Goal: Task Accomplishment & Management: Manage account settings

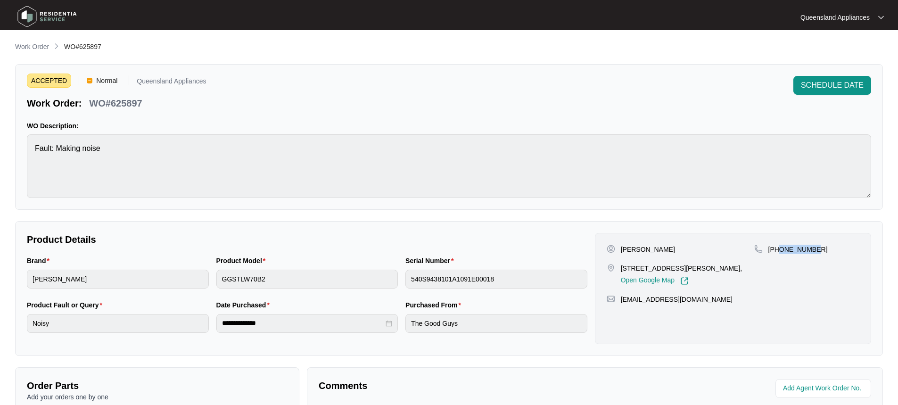
click at [41, 48] on p "Work Order" at bounding box center [32, 46] width 34 height 9
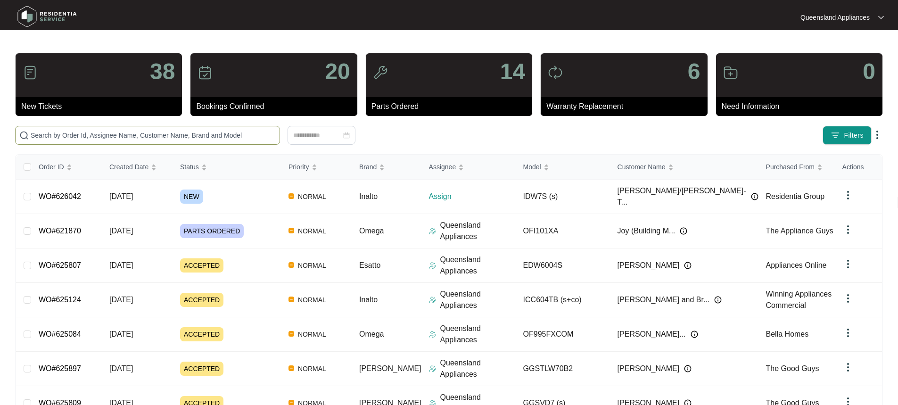
click at [142, 142] on span at bounding box center [147, 135] width 265 height 19
paste input "626042"
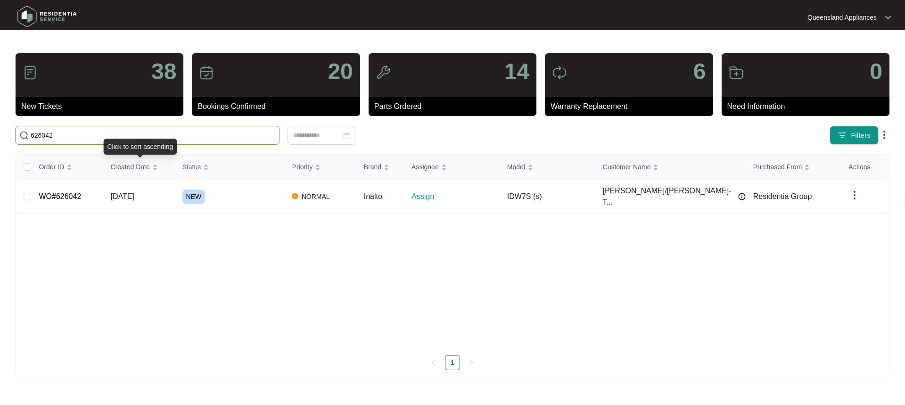
type input "626042"
click at [236, 194] on div "NEW" at bounding box center [233, 196] width 102 height 14
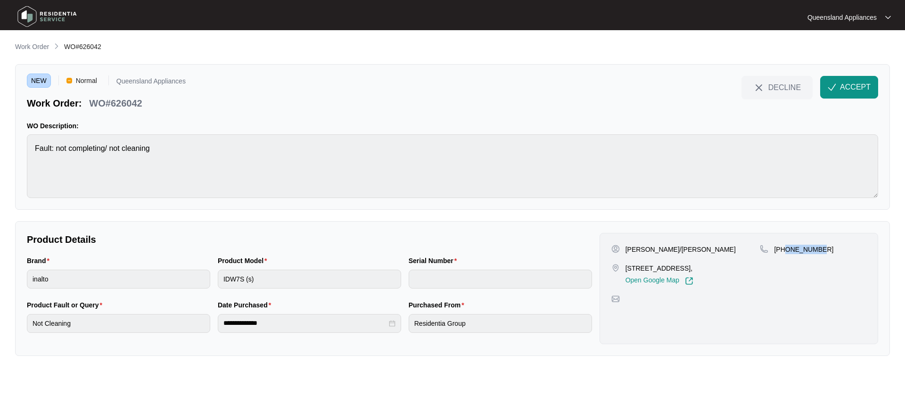
drag, startPoint x: 786, startPoint y: 249, endPoint x: 825, endPoint y: 251, distance: 39.2
click at [825, 251] on div "+61427072499" at bounding box center [813, 249] width 106 height 9
copy p "427072499"
click at [851, 83] on span "ACCEPT" at bounding box center [855, 87] width 31 height 11
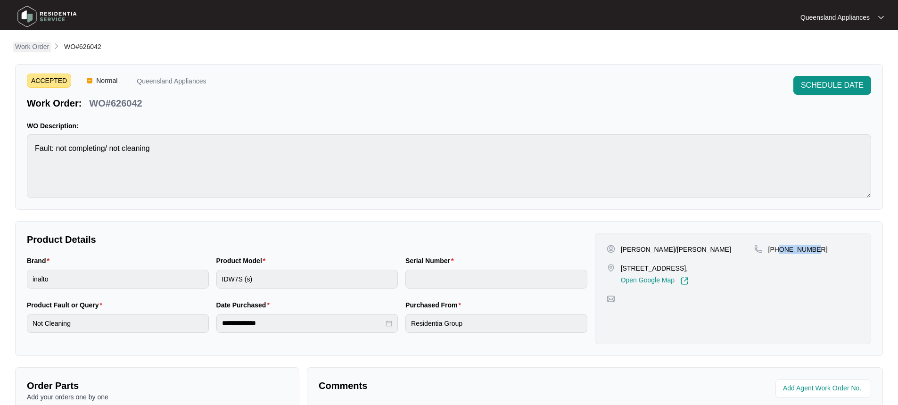
click at [37, 42] on p "Work Order" at bounding box center [32, 46] width 34 height 9
click at [34, 49] on main "**********" at bounding box center [449, 312] width 898 height 625
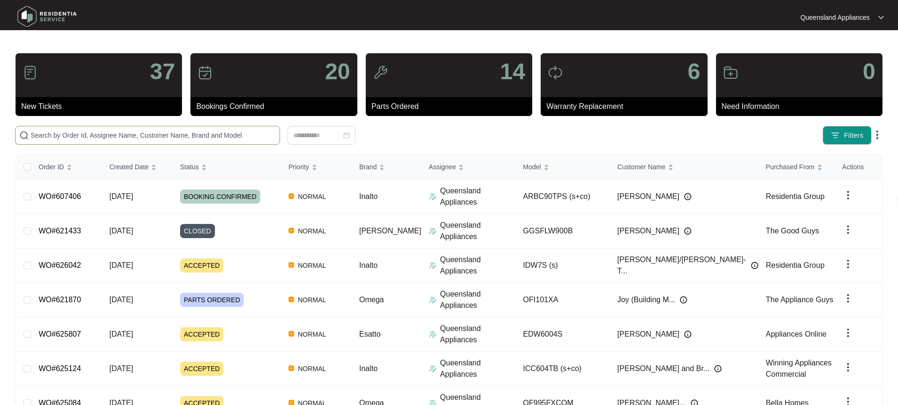
click at [122, 134] on span at bounding box center [147, 135] width 265 height 19
paste input "624711"
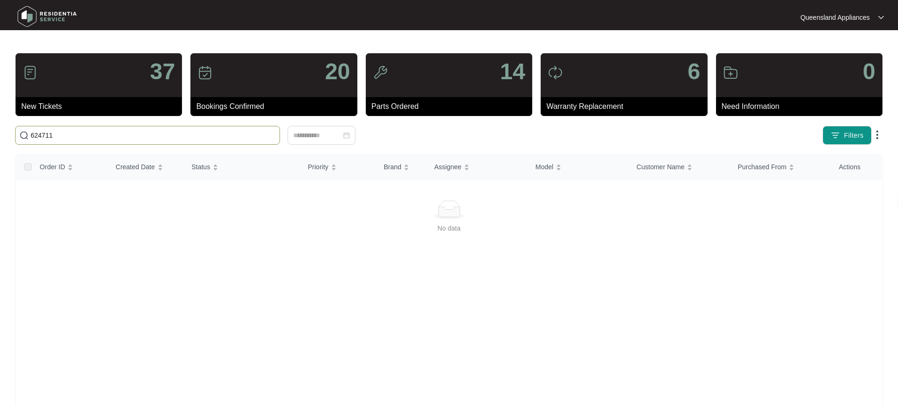
click at [160, 138] on input "624711" at bounding box center [153, 135] width 245 height 10
paste input "5084"
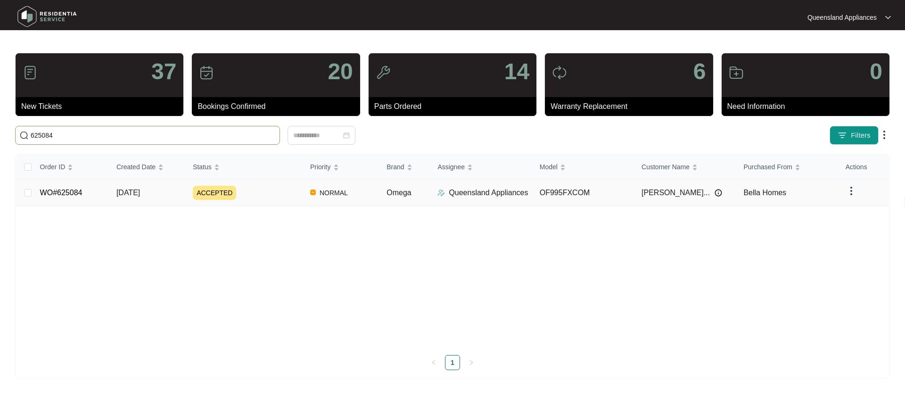
type input "625084"
click at [242, 194] on div "ACCEPTED" at bounding box center [248, 193] width 110 height 14
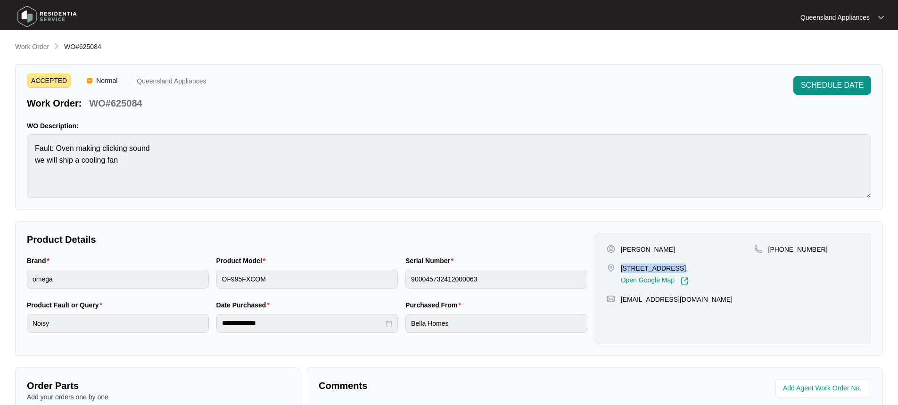
drag, startPoint x: 621, startPoint y: 268, endPoint x: 663, endPoint y: 270, distance: 42.4
click at [663, 270] on p "[STREET_ADDRESS]," at bounding box center [655, 267] width 68 height 9
copy p "8 Brittle St, Re"
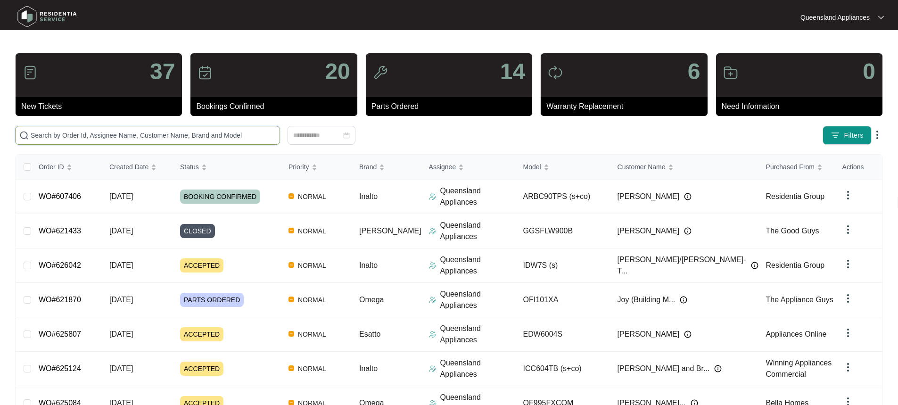
click at [198, 131] on input "text" at bounding box center [153, 135] width 245 height 10
paste input "624229"
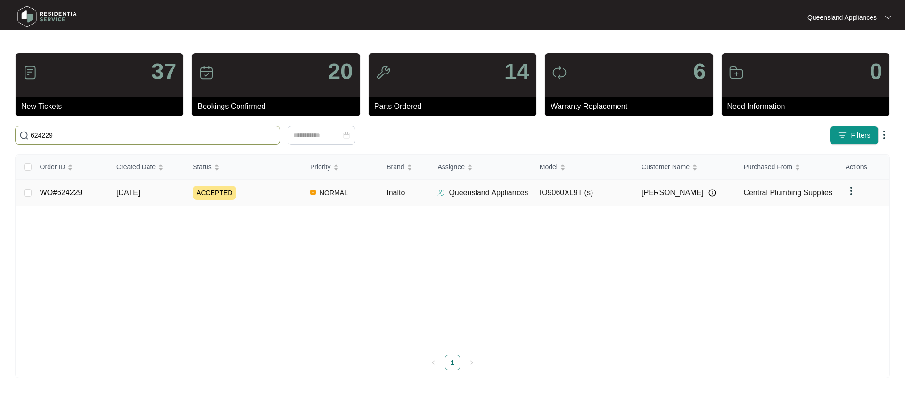
type input "624229"
click at [256, 196] on div "ACCEPTED" at bounding box center [248, 193] width 110 height 14
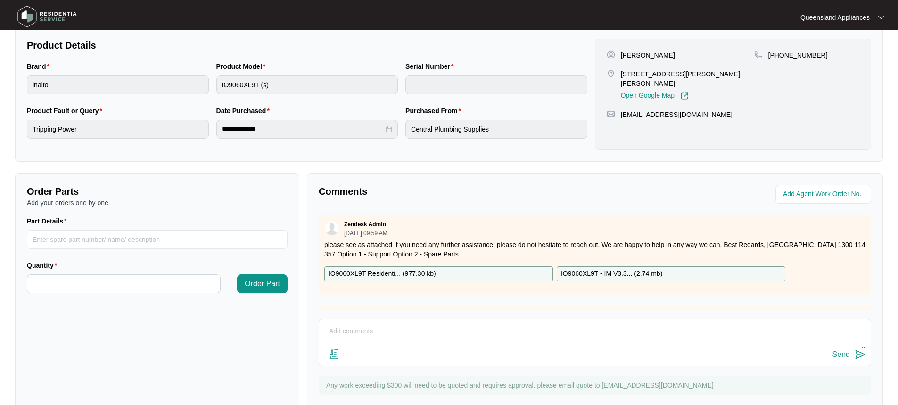
scroll to position [221, 0]
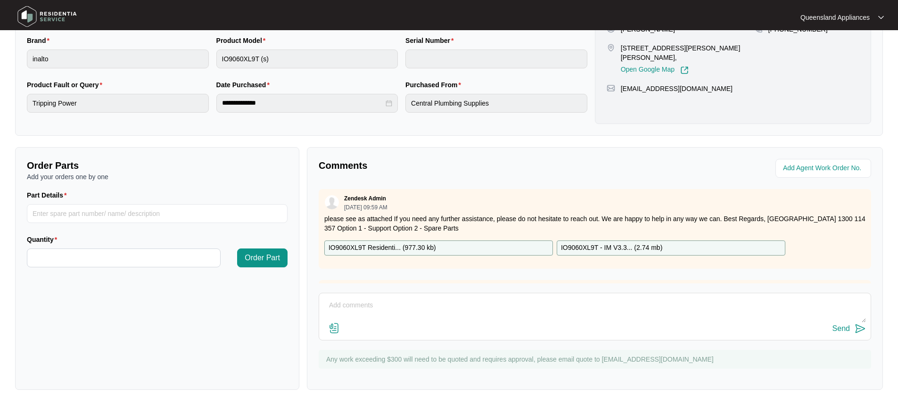
click at [403, 307] on textarea at bounding box center [595, 310] width 542 height 25
type textarea "h"
type textarea "Hi Team, We attempted to book this service for 13/8 however client has requeste…"
click at [855, 327] on img at bounding box center [859, 328] width 11 height 11
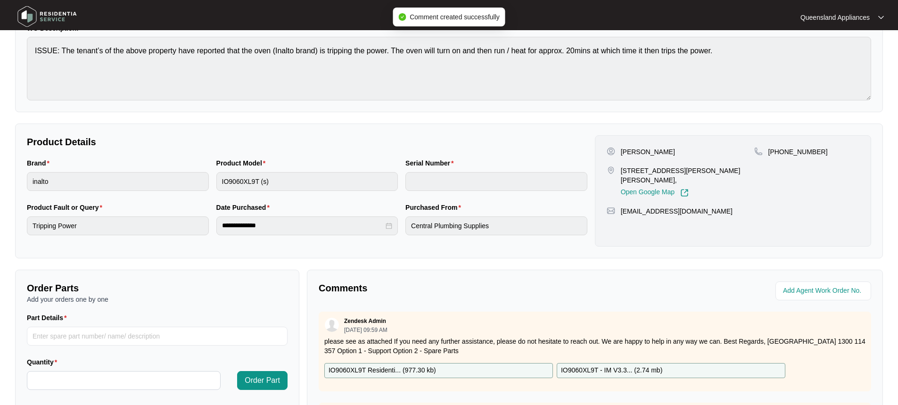
scroll to position [79, 0]
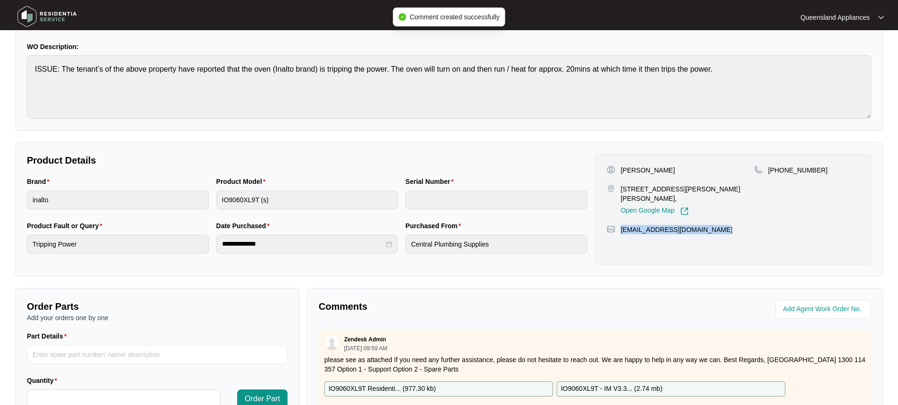
drag, startPoint x: 739, startPoint y: 223, endPoint x: 621, endPoint y: 223, distance: 118.3
click at [621, 225] on div "andrewbarringer84@gmail.com" at bounding box center [732, 229] width 253 height 9
copy p "andrewbarringer84@gmail.com"
click at [703, 189] on p "35 Amundsen Drive, Logan Reserve," at bounding box center [687, 193] width 133 height 19
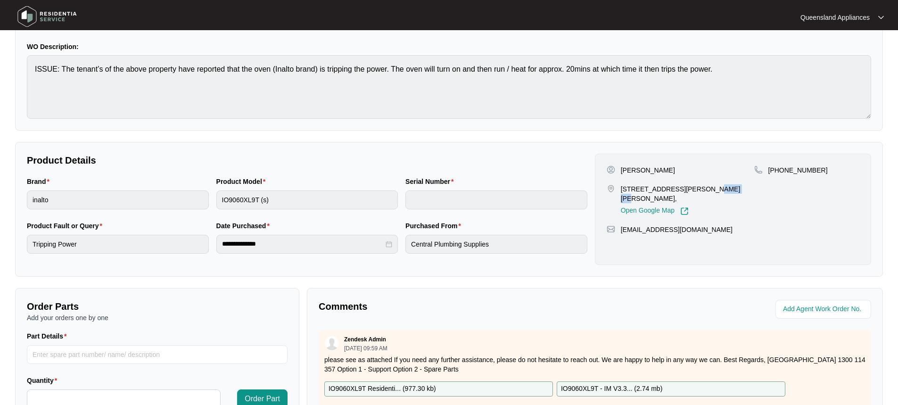
click at [703, 189] on p "35 Amundsen Drive, Logan Reserve," at bounding box center [687, 193] width 133 height 19
copy p "35 Amundsen Drive, Logan Reserve,"
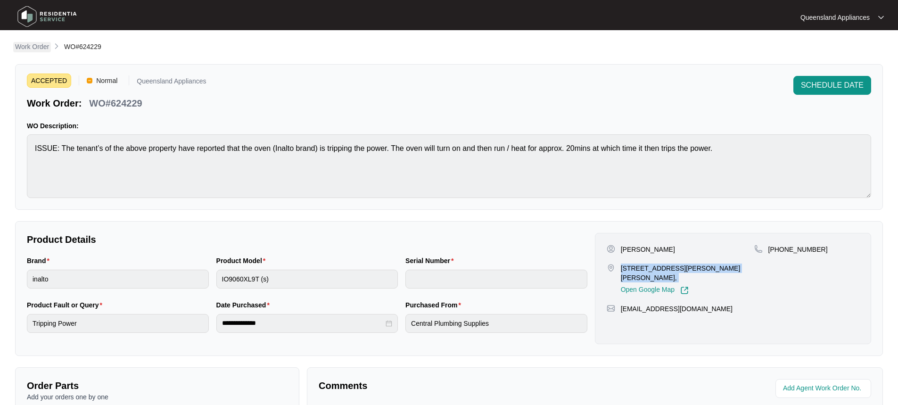
click at [41, 45] on p "Work Order" at bounding box center [32, 46] width 34 height 9
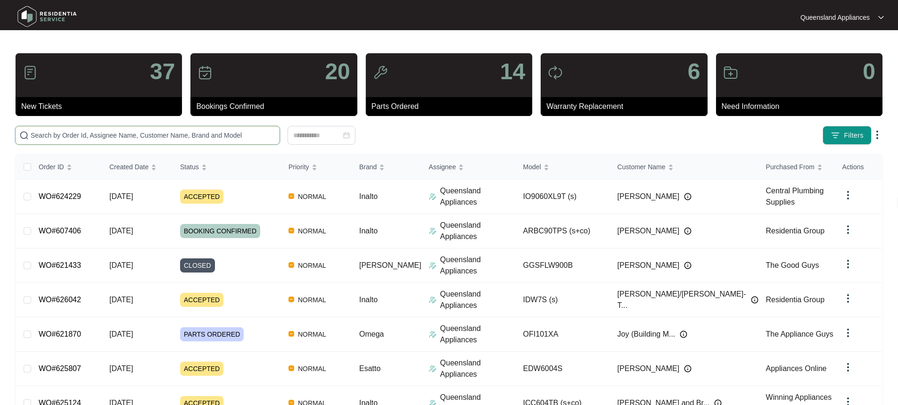
click at [183, 136] on input "text" at bounding box center [153, 135] width 245 height 10
paste input "619453"
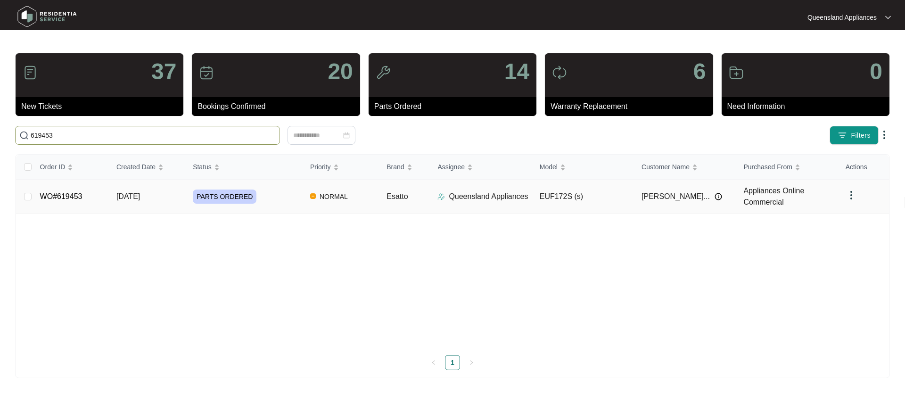
type input "619453"
click at [286, 194] on div "PARTS ORDERED" at bounding box center [248, 196] width 110 height 14
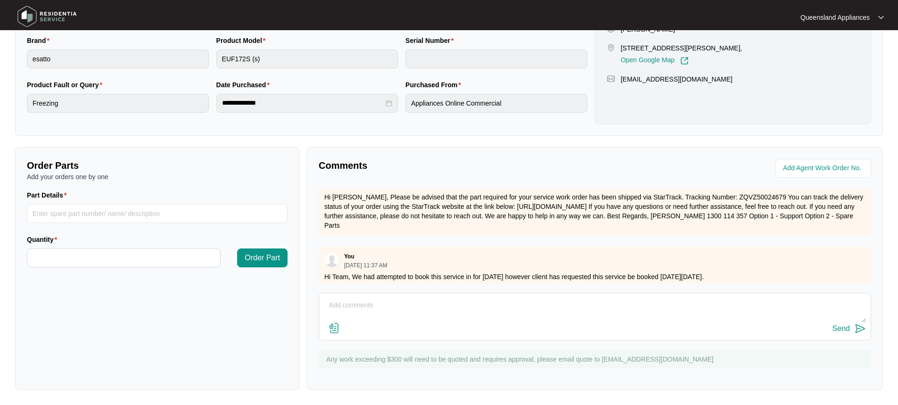
scroll to position [670, 0]
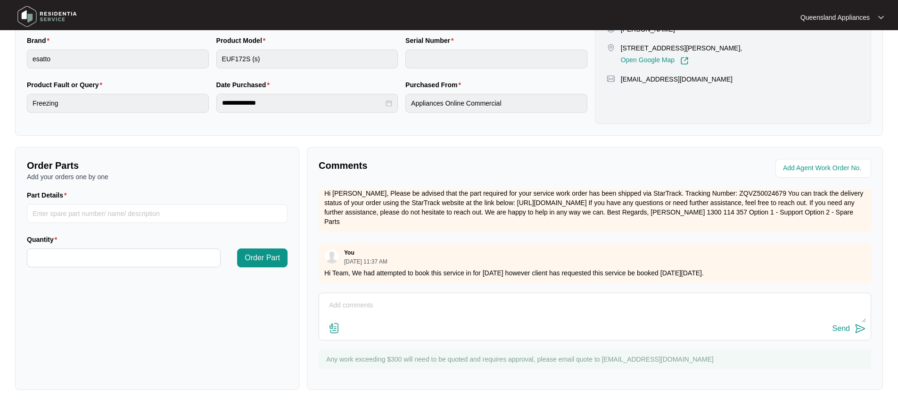
drag, startPoint x: 324, startPoint y: 263, endPoint x: 742, endPoint y: 265, distance: 417.9
click at [742, 268] on p "Hi Team, We had attempted to book this service in for 5/8/25 however client has…" at bounding box center [594, 272] width 541 height 9
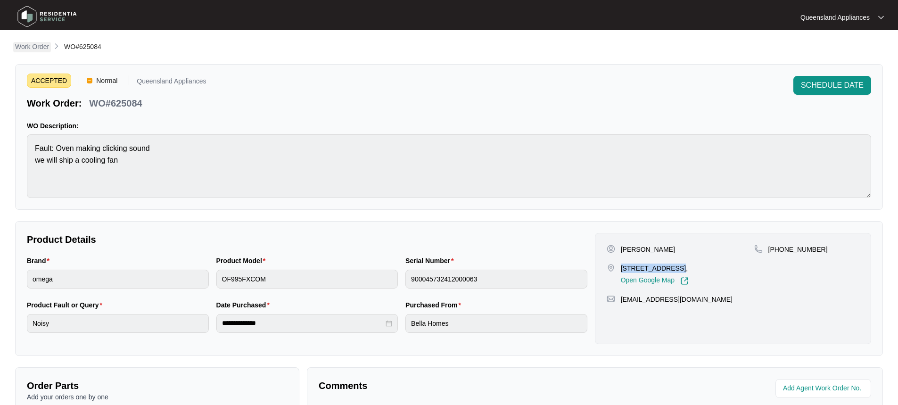
click at [25, 49] on p "Work Order" at bounding box center [32, 46] width 34 height 9
click at [37, 43] on p "Work Order" at bounding box center [32, 46] width 34 height 9
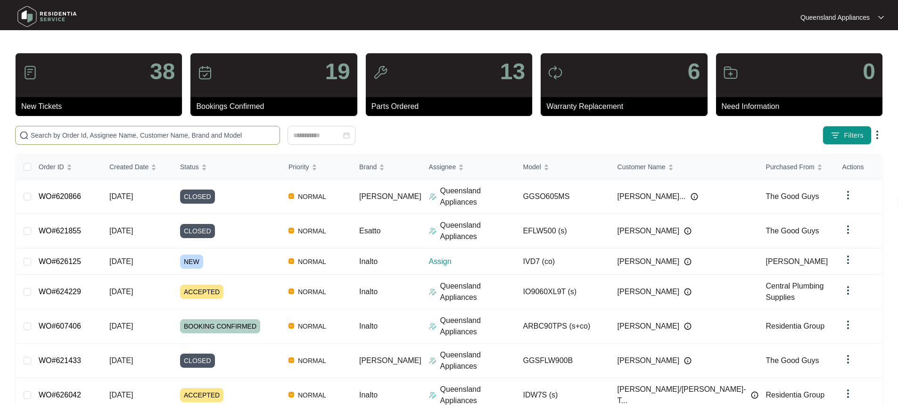
click at [96, 137] on input "text" at bounding box center [153, 135] width 245 height 10
paste input "626125"
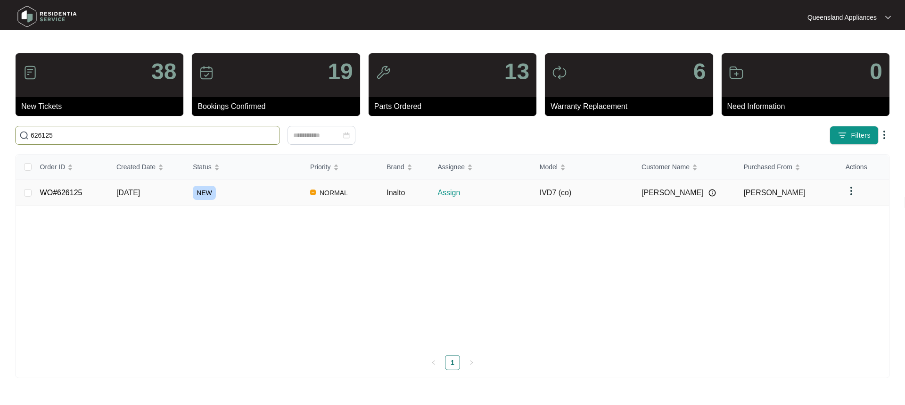
type input "626125"
click at [127, 189] on span "[DATE]" at bounding box center [128, 192] width 24 height 8
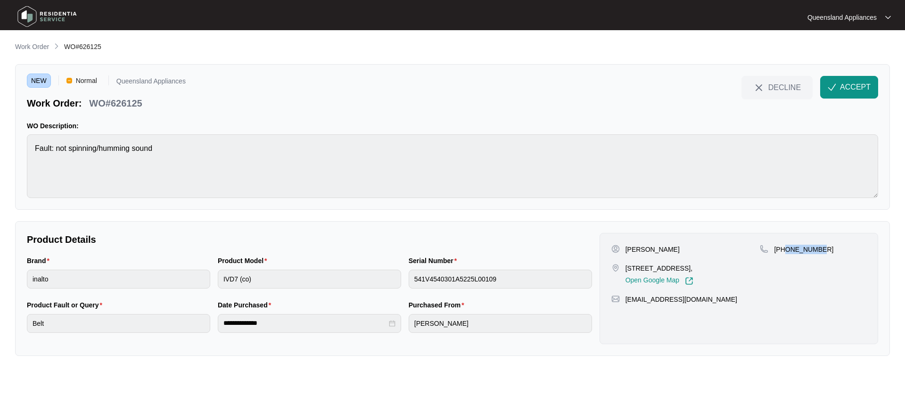
drag, startPoint x: 786, startPoint y: 247, endPoint x: 833, endPoint y: 248, distance: 46.7
click at [833, 248] on div "[PHONE_NUMBER]" at bounding box center [813, 249] width 106 height 9
copy p "421916651"
click at [871, 81] on button "ACCEPT" at bounding box center [849, 87] width 58 height 23
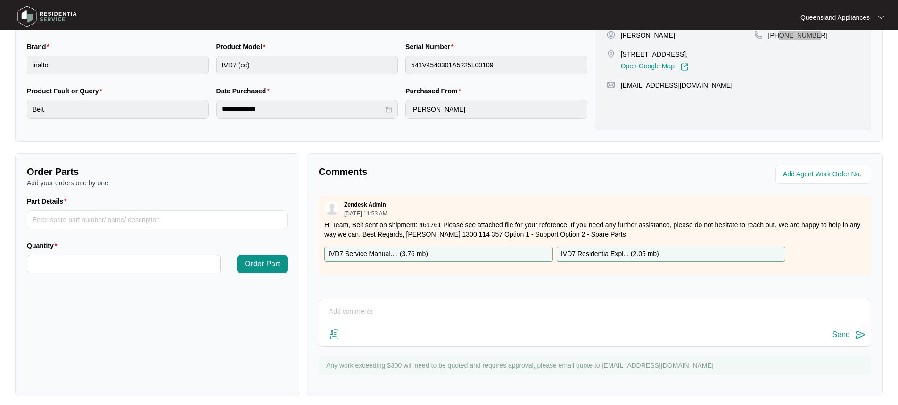
scroll to position [221, 0]
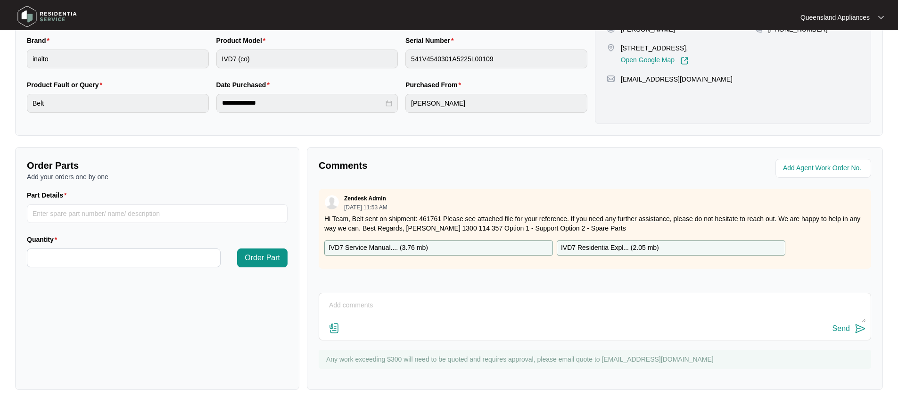
click at [426, 216] on p "Hi Team, Belt sent on shipment: 461761 Please see attached file for your refere…" at bounding box center [594, 223] width 541 height 19
copy p "461761"
